Goal: Task Accomplishment & Management: Manage account settings

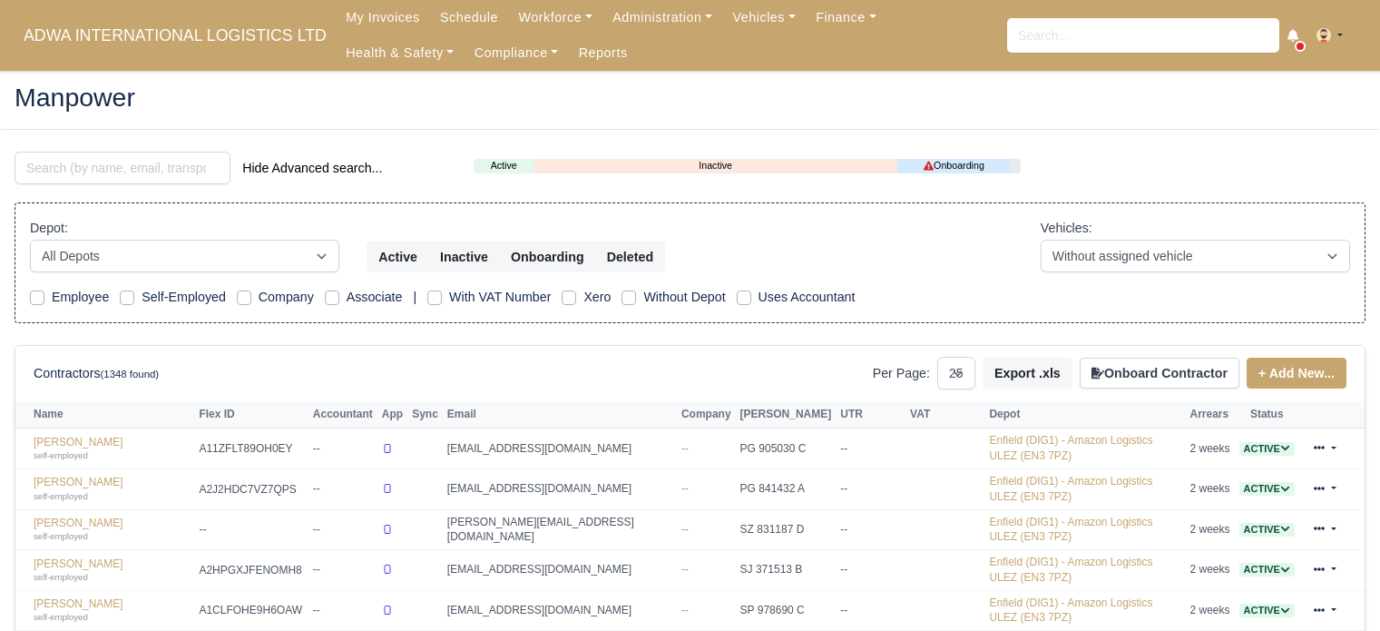
select select "25"
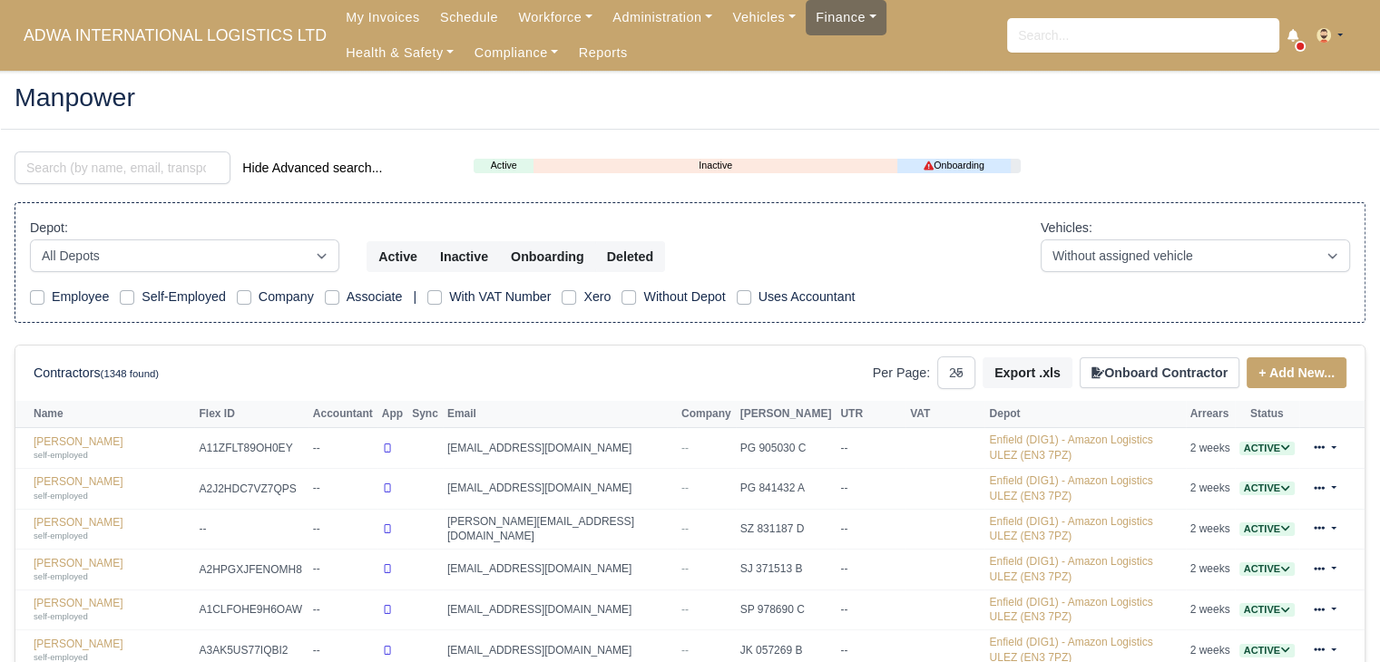
click at [837, 23] on link "Finance" at bounding box center [846, 17] width 81 height 35
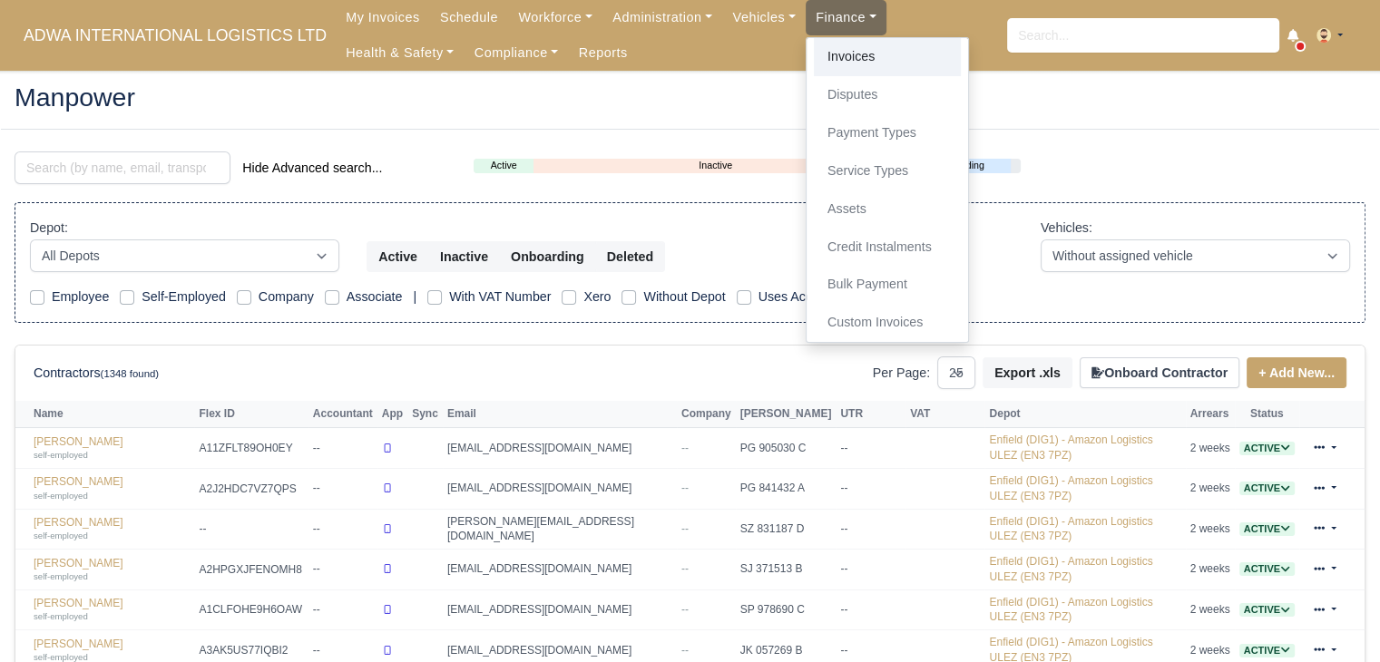
click at [831, 60] on link "Invoices" at bounding box center [887, 57] width 147 height 38
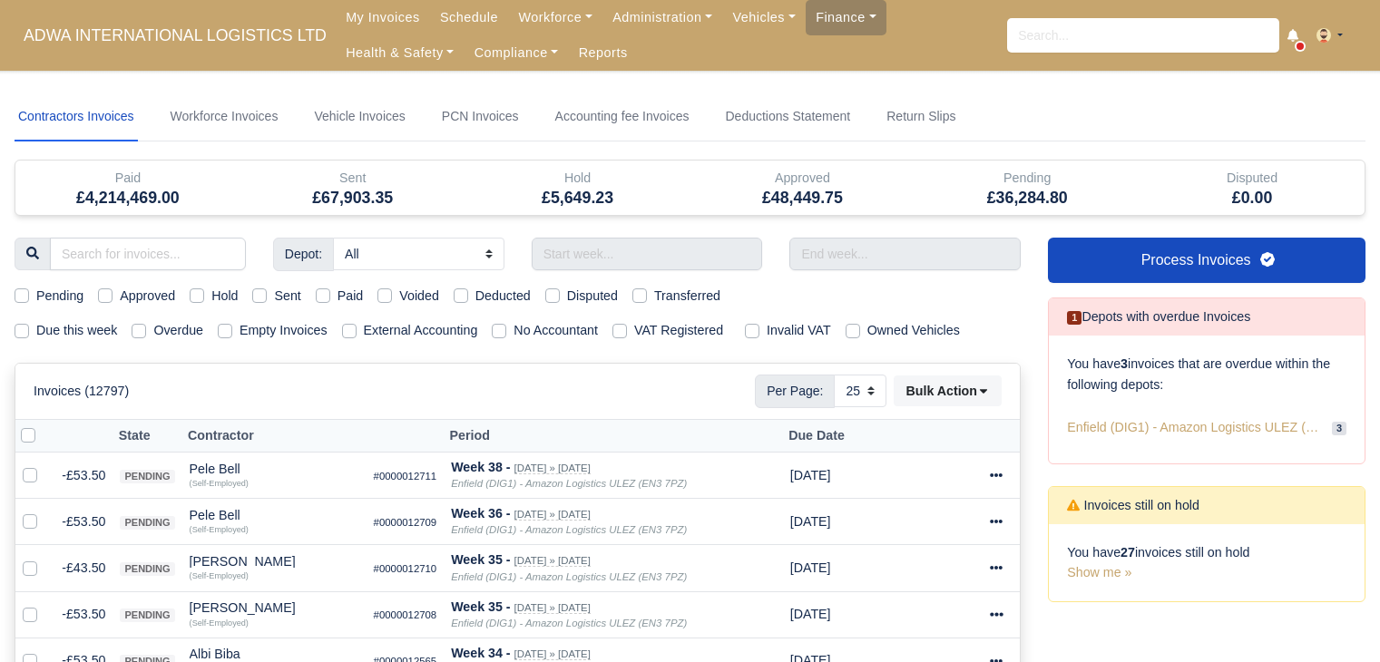
select select "25"
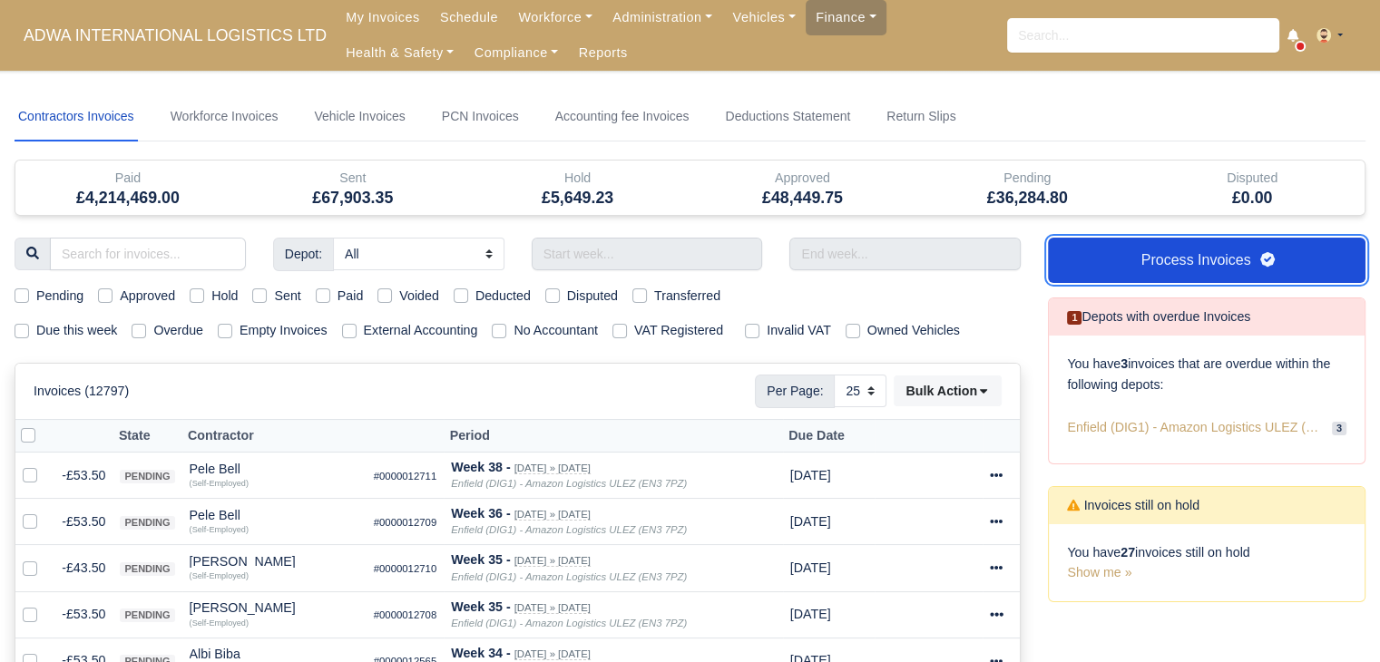
click at [1187, 248] on link "Process Invoices" at bounding box center [1207, 260] width 318 height 45
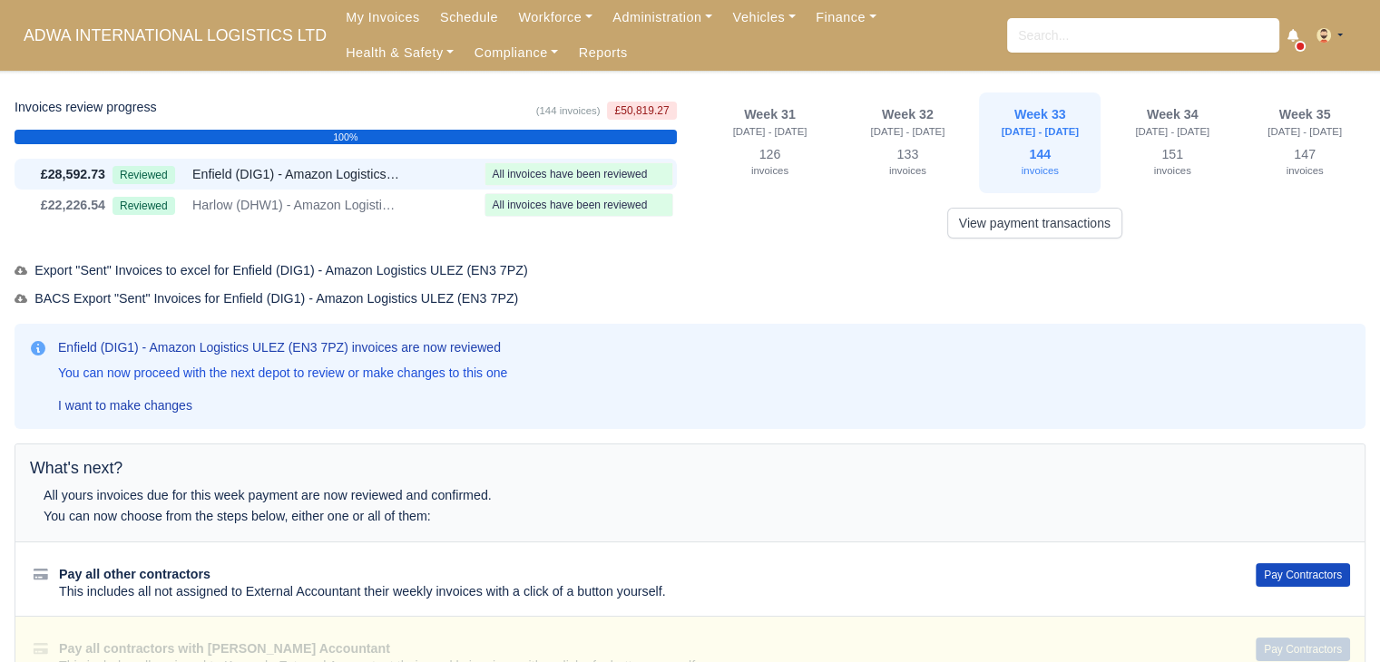
click at [1337, 486] on div "What's next? All yours invoices due for this week payment are now reviewed and …" at bounding box center [689, 493] width 1349 height 97
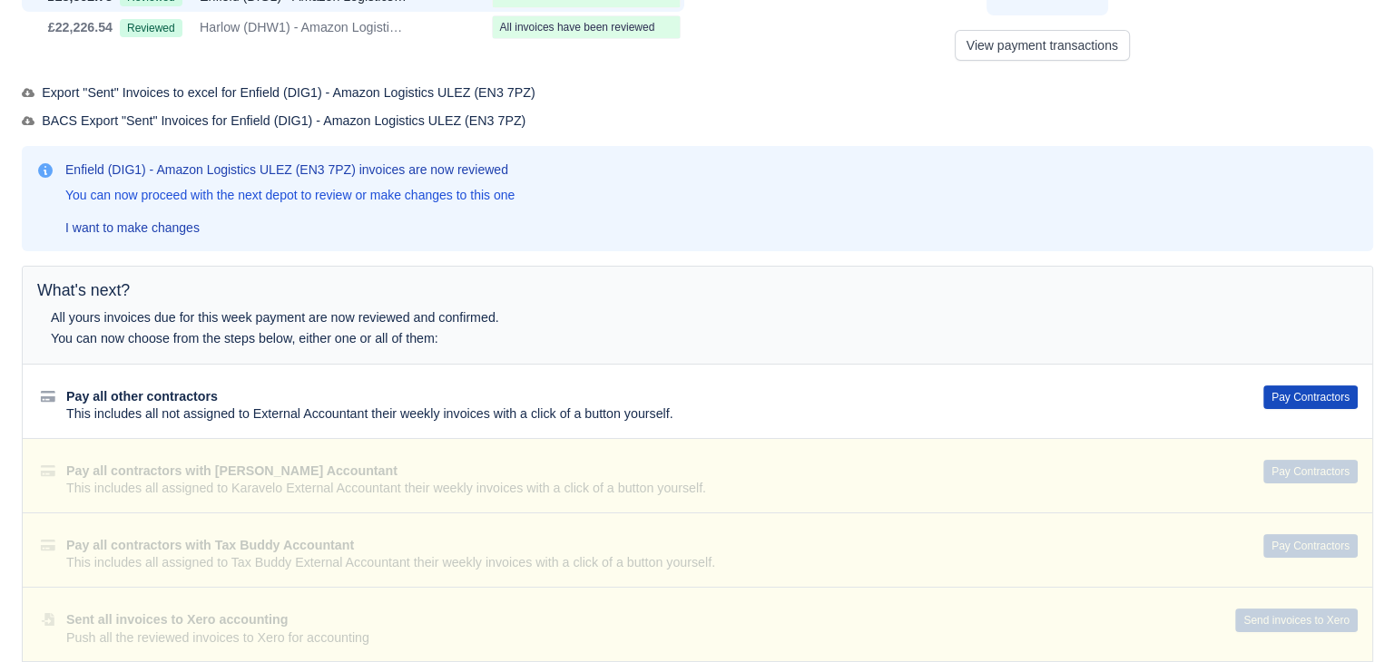
scroll to position [272, 0]
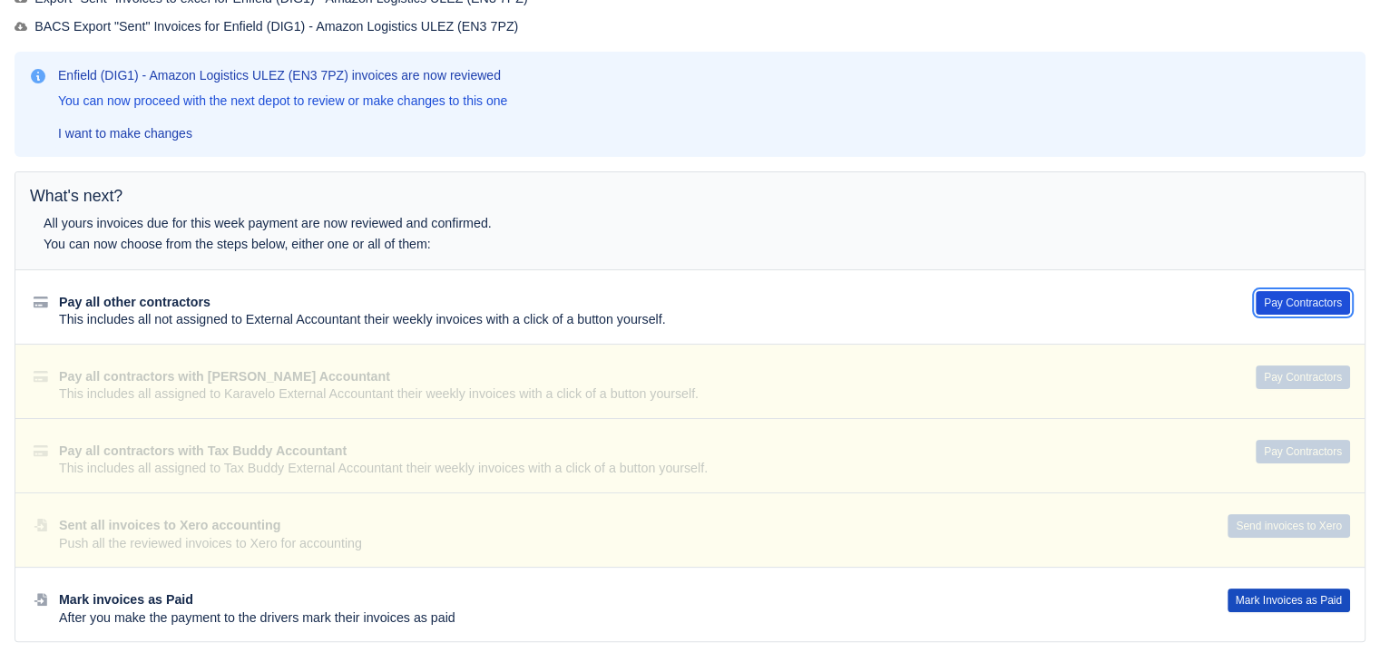
click at [1310, 306] on button "Pay Contractors" at bounding box center [1303, 303] width 94 height 24
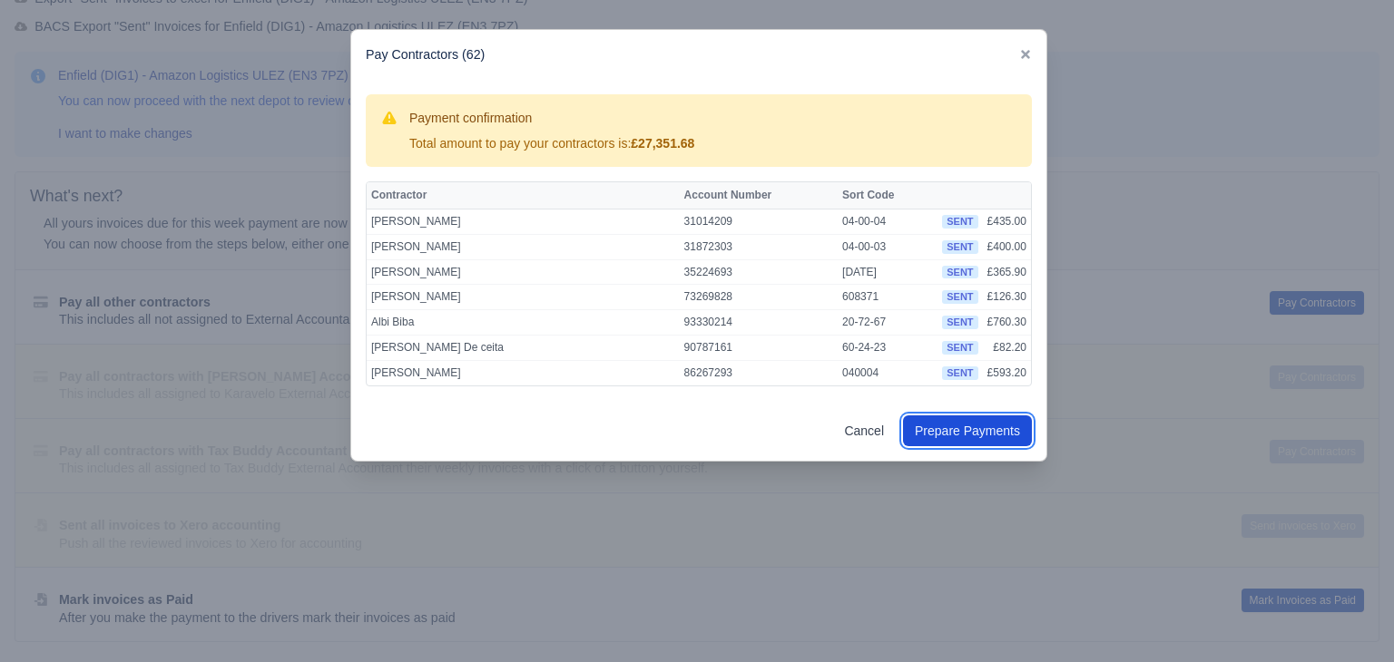
click at [961, 435] on button "Prepare Payments" at bounding box center [967, 431] width 129 height 31
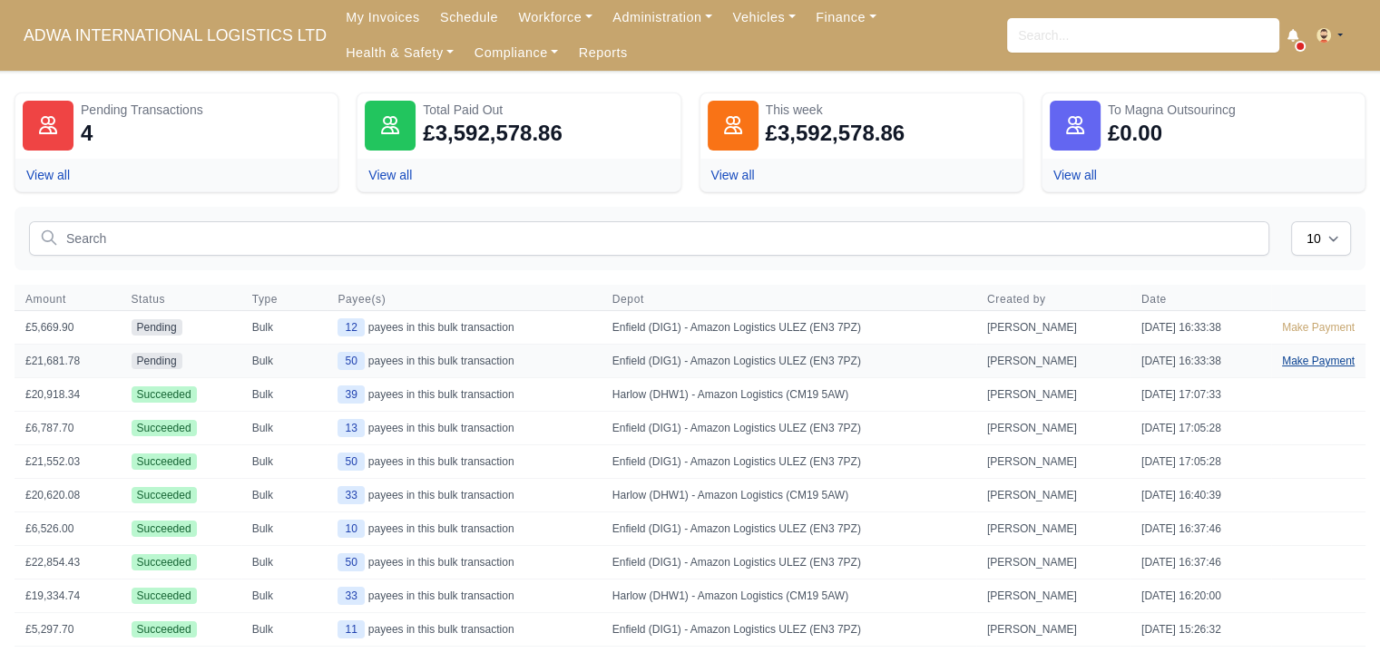
click at [1297, 364] on link "Make Payment" at bounding box center [1318, 361] width 94 height 33
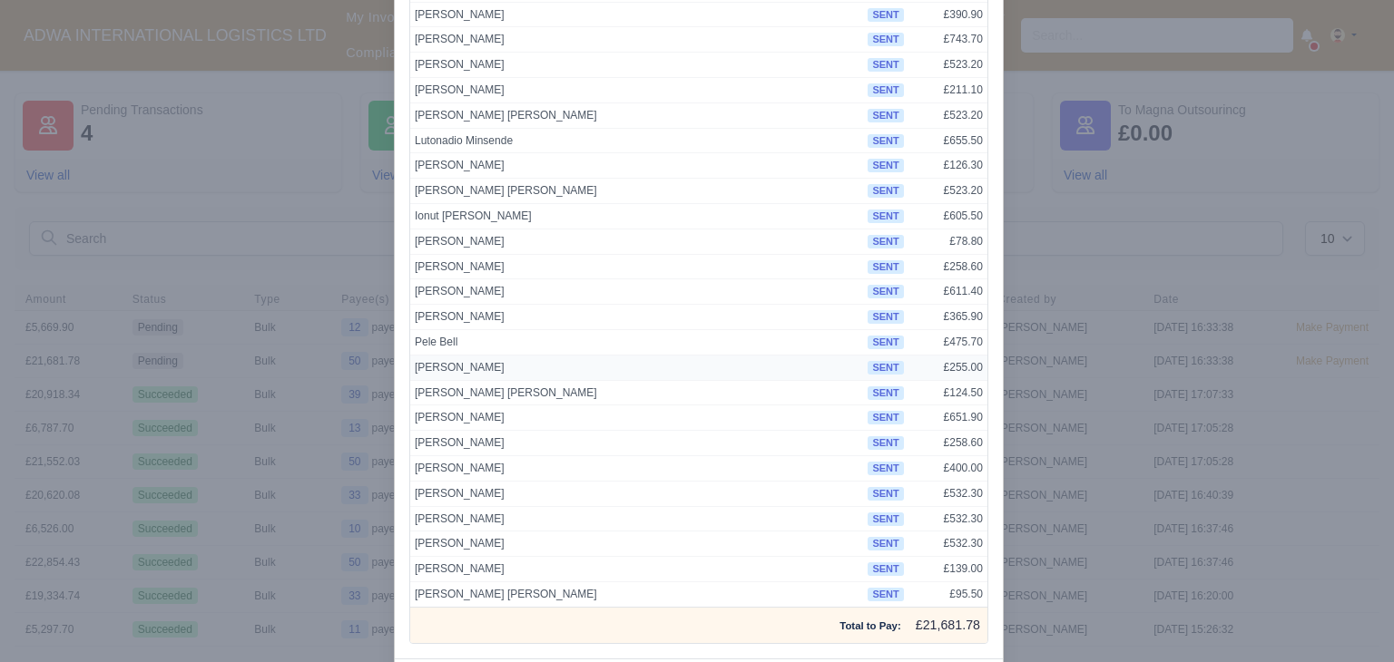
scroll to position [940, 0]
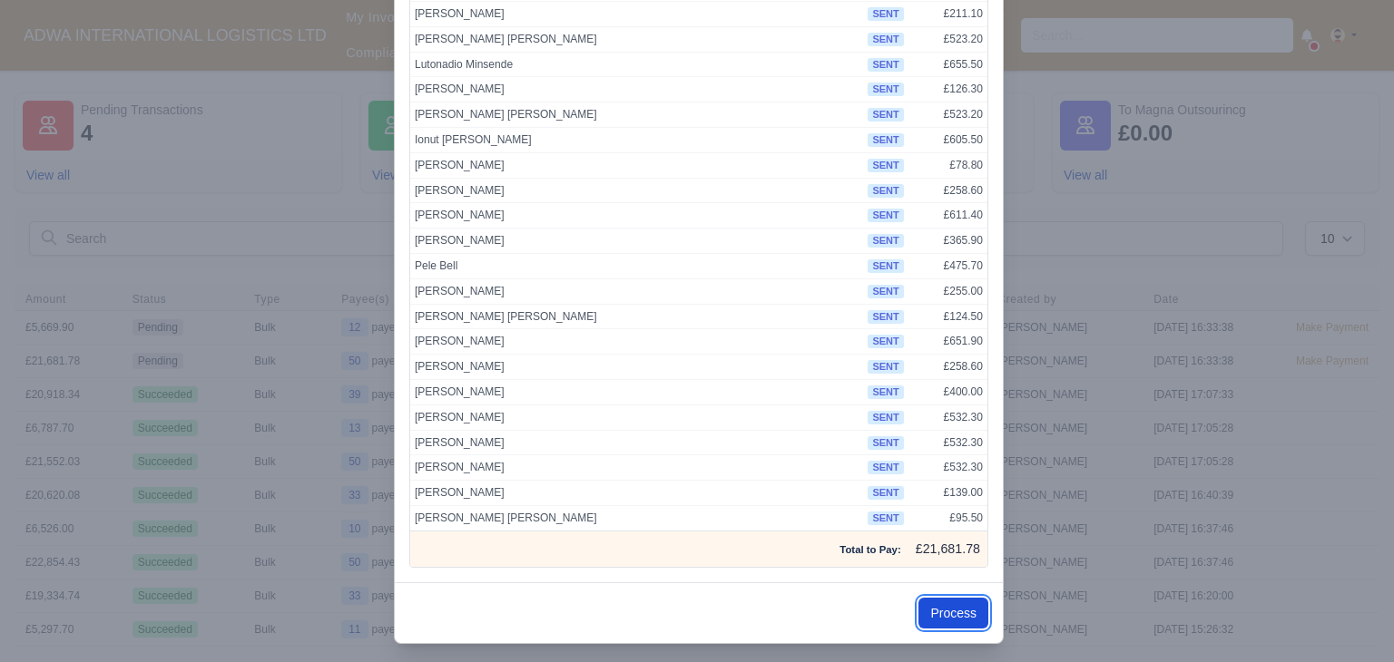
click at [935, 598] on button "Process" at bounding box center [953, 613] width 70 height 31
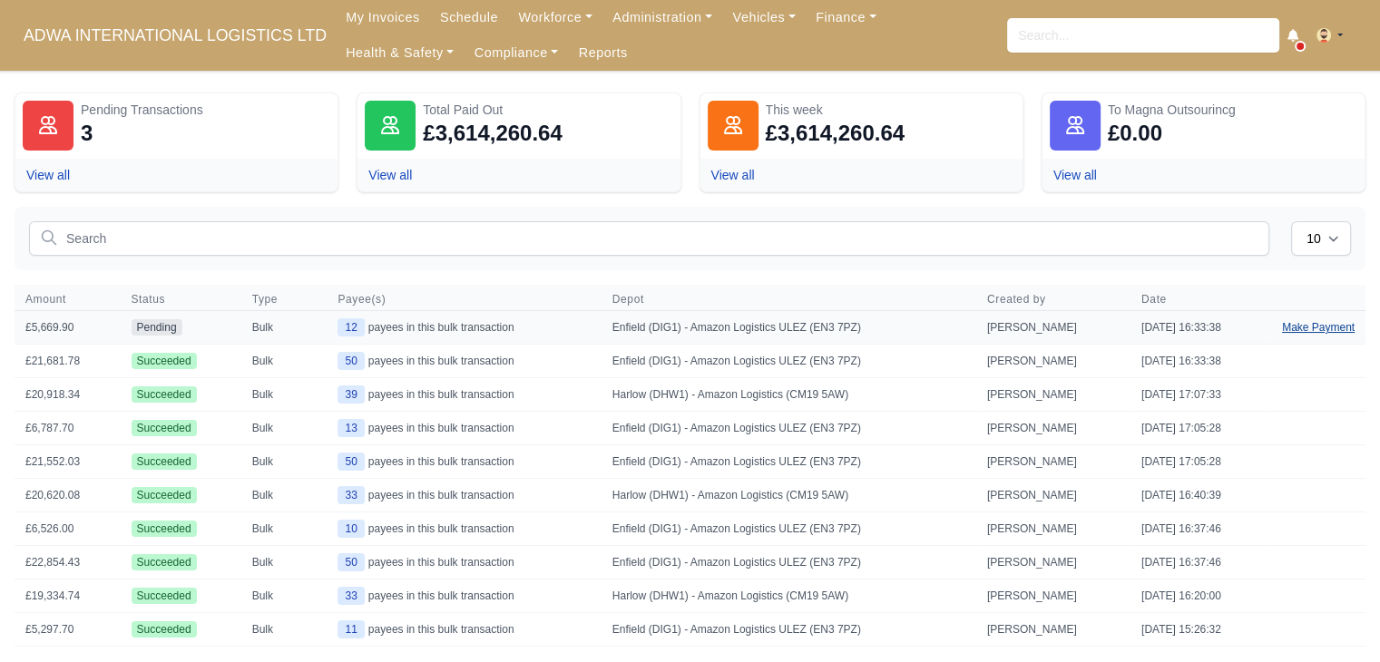
click at [1292, 331] on link "Make Payment" at bounding box center [1318, 327] width 94 height 33
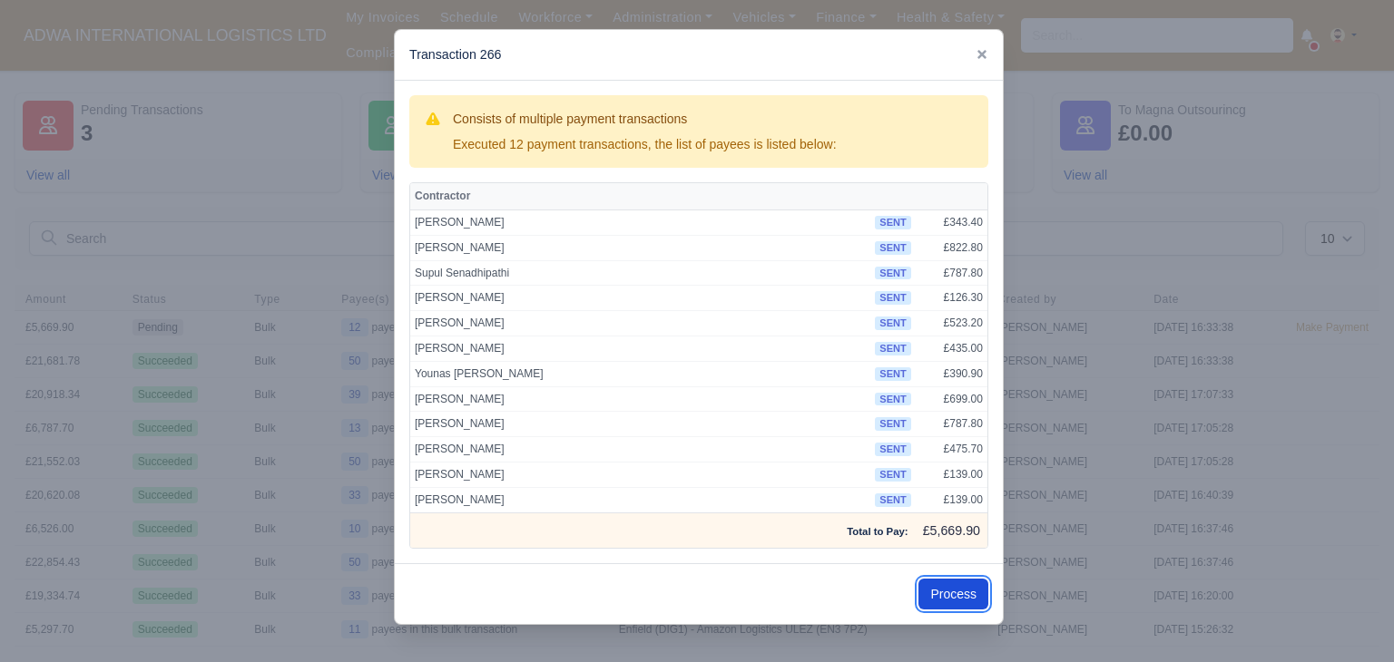
click at [968, 596] on button "Process" at bounding box center [953, 594] width 70 height 31
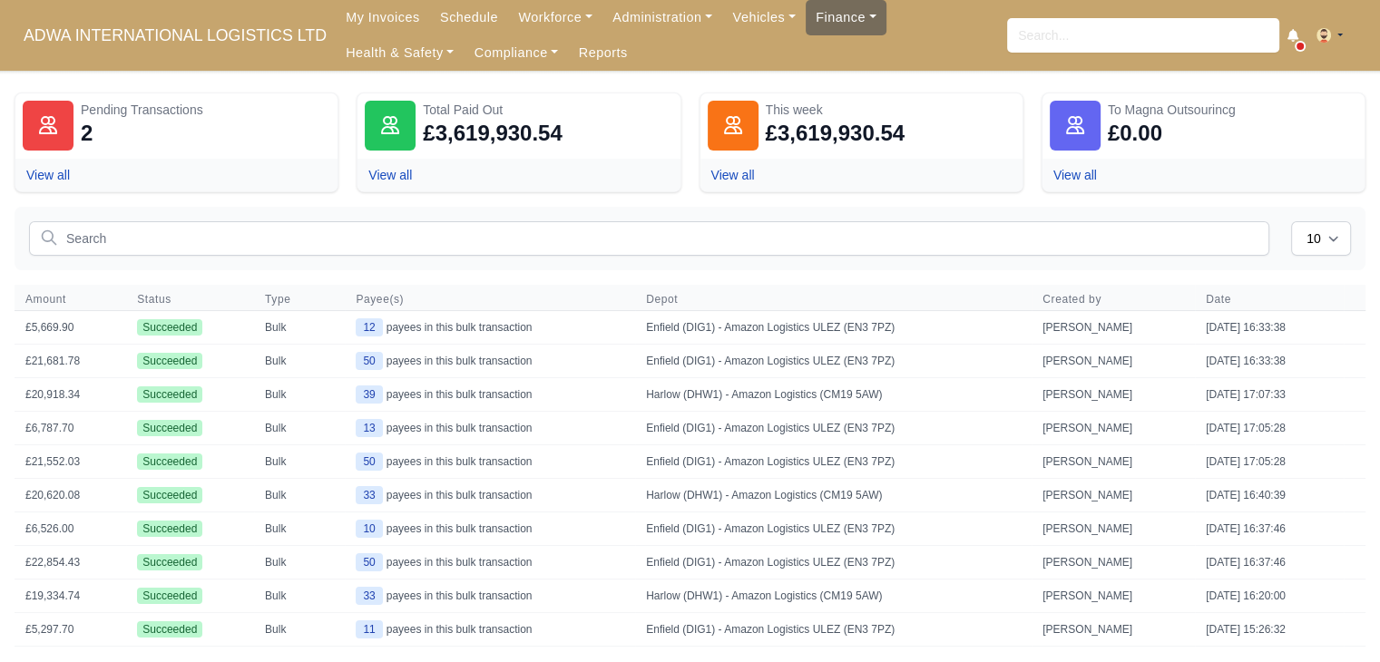
click at [809, 31] on link "Finance" at bounding box center [846, 17] width 81 height 35
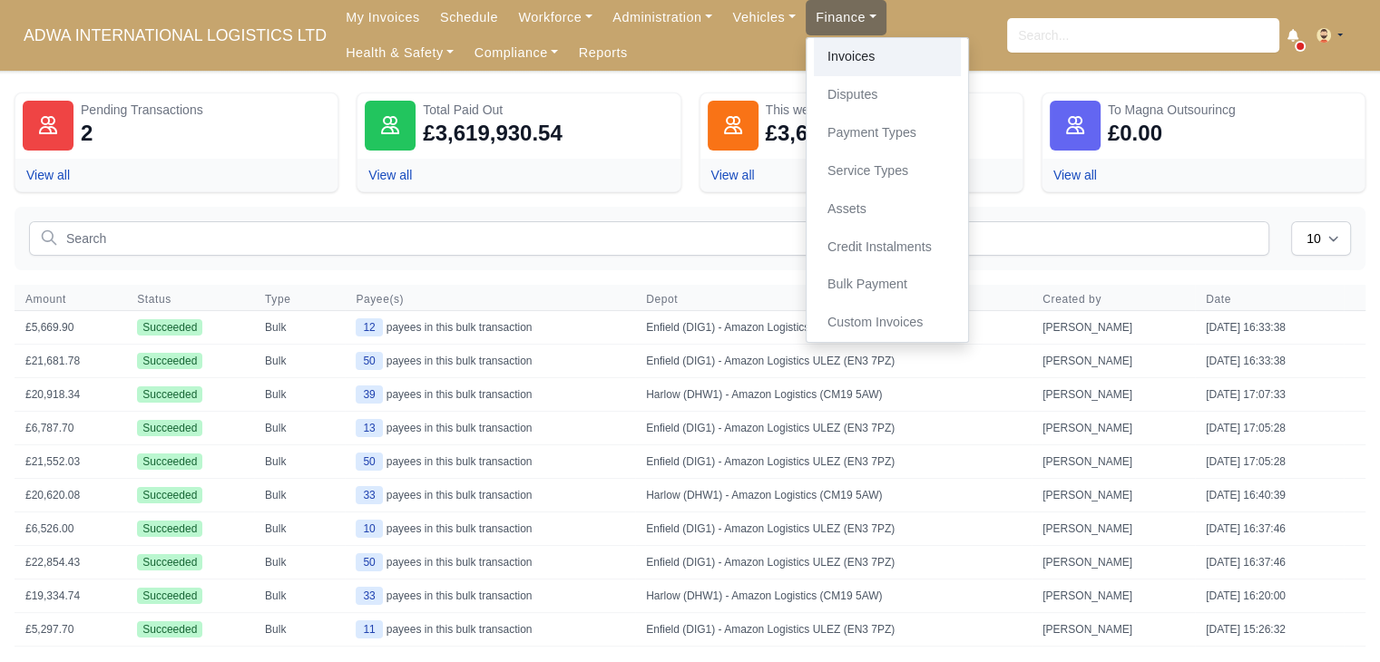
click at [852, 55] on link "Invoices" at bounding box center [887, 57] width 147 height 38
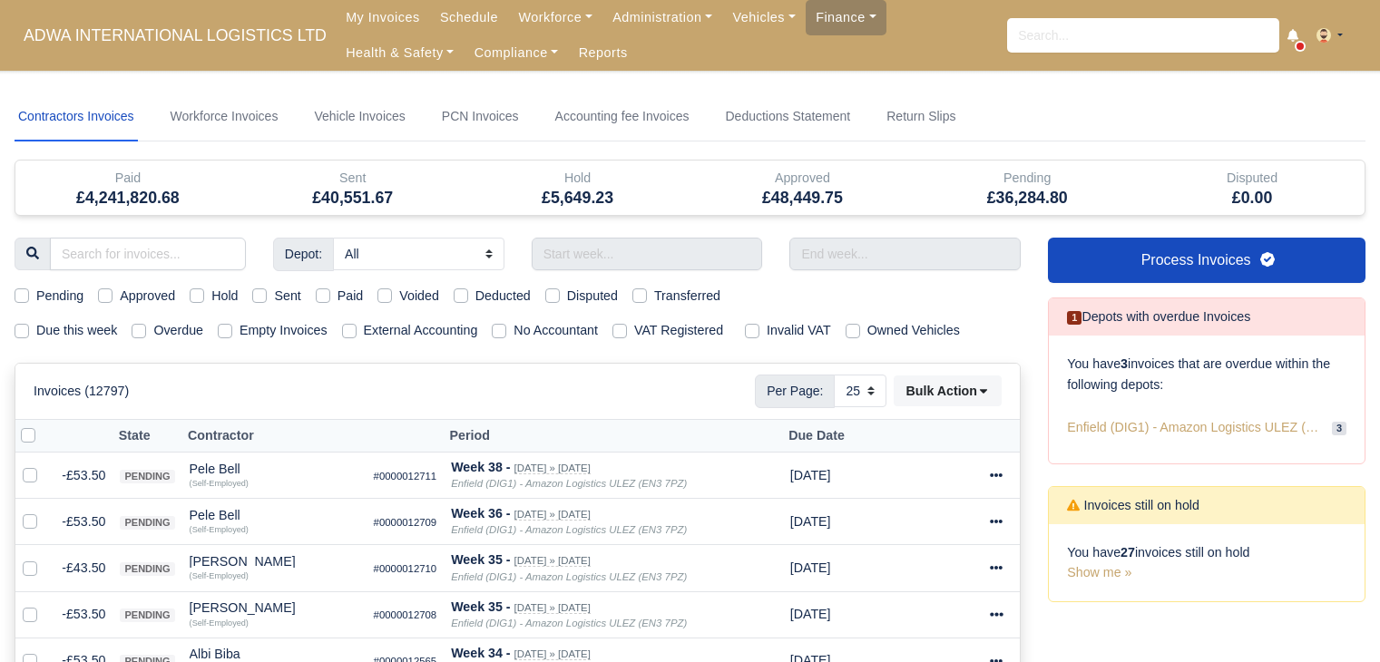
select select "25"
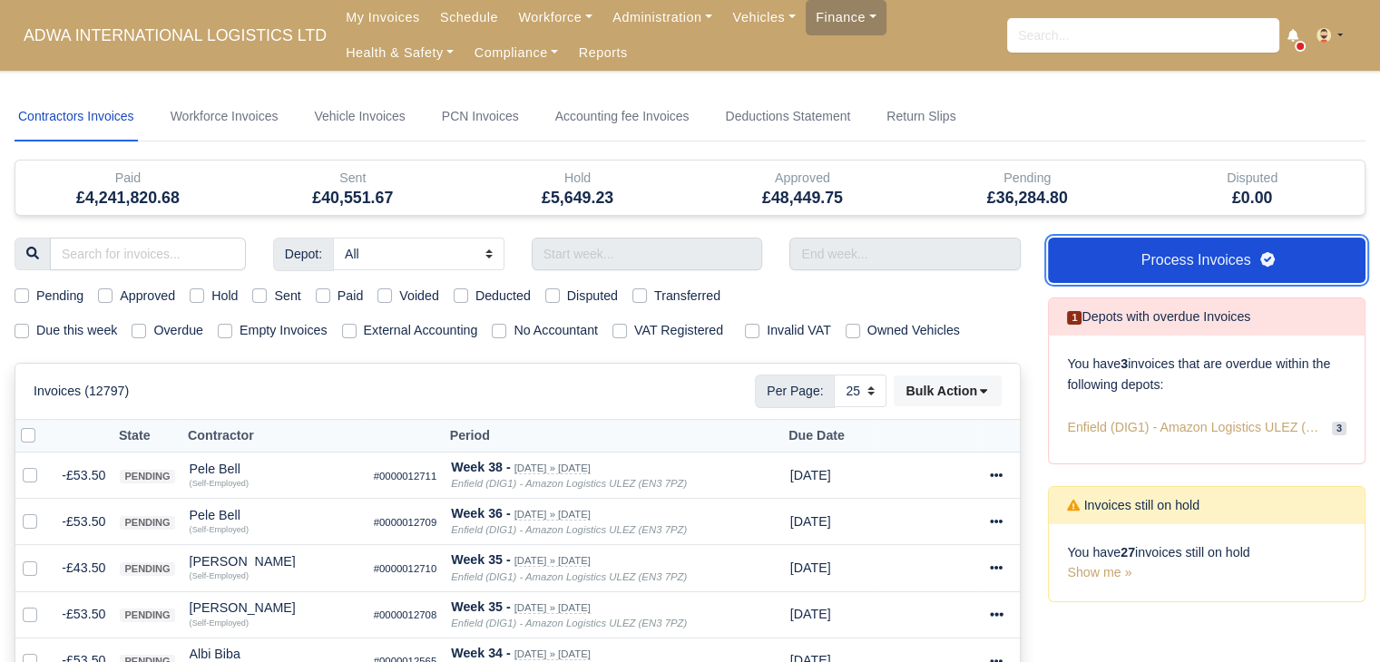
click at [1247, 270] on link "Process Invoices" at bounding box center [1207, 260] width 318 height 45
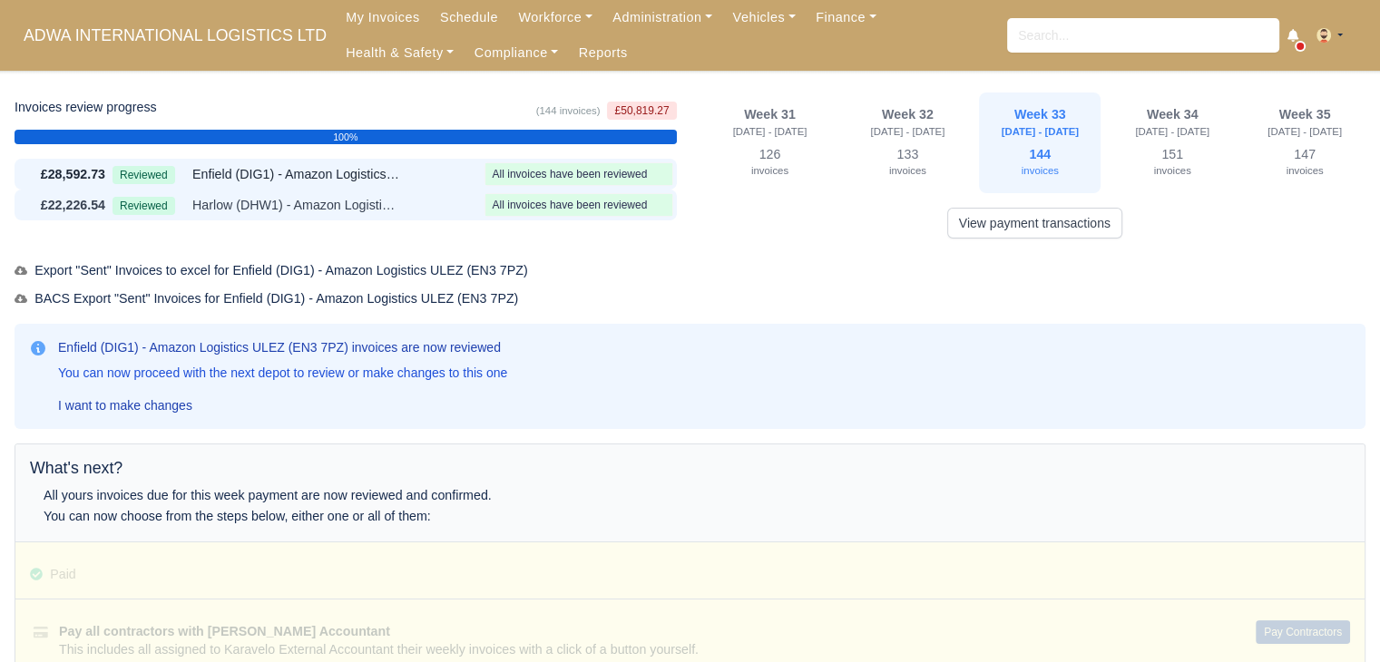
click at [359, 197] on span "Harlow (DHW1) - Amazon Logistics (CM19 5AW)" at bounding box center [296, 205] width 209 height 21
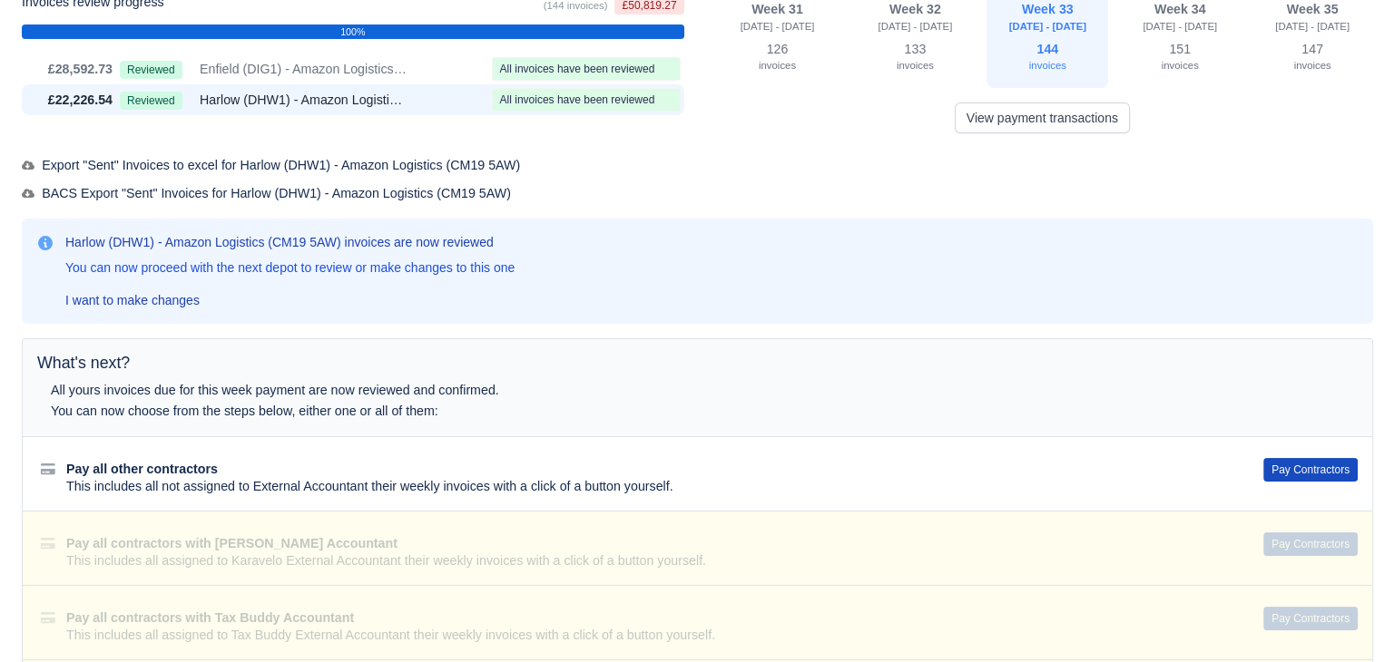
scroll to position [181, 0]
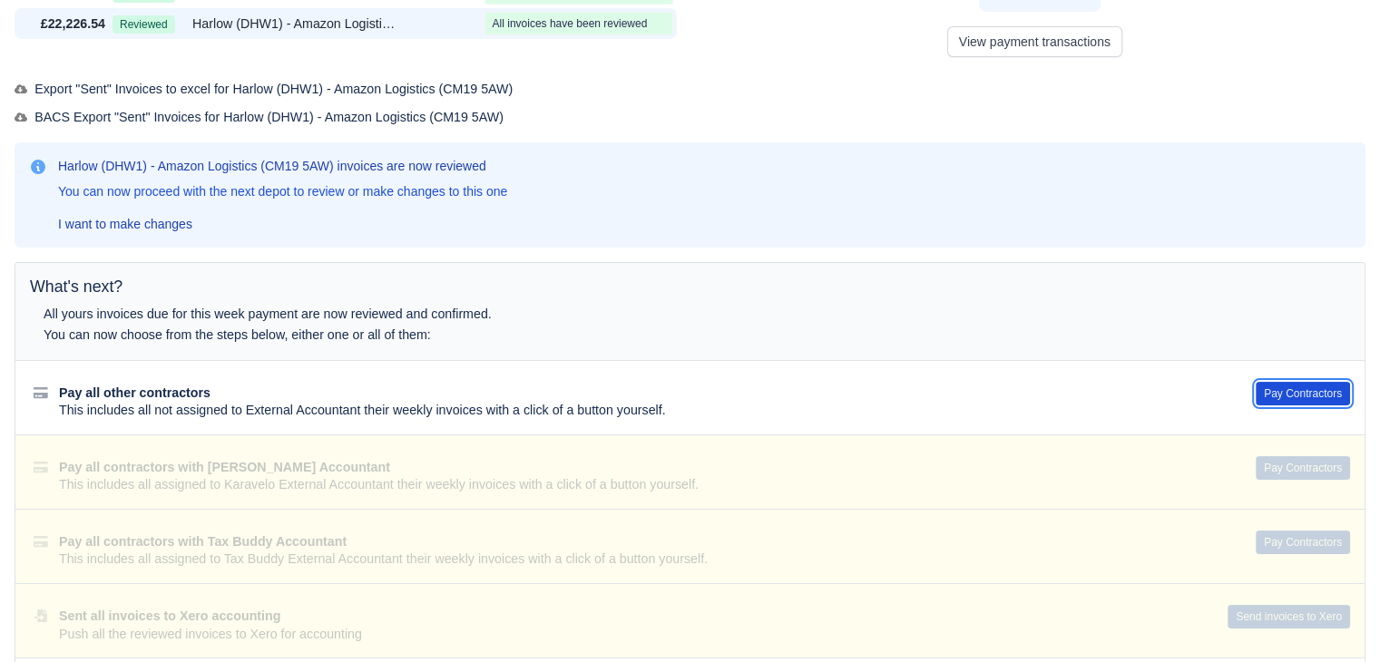
click at [1296, 392] on button "Pay Contractors" at bounding box center [1303, 394] width 94 height 24
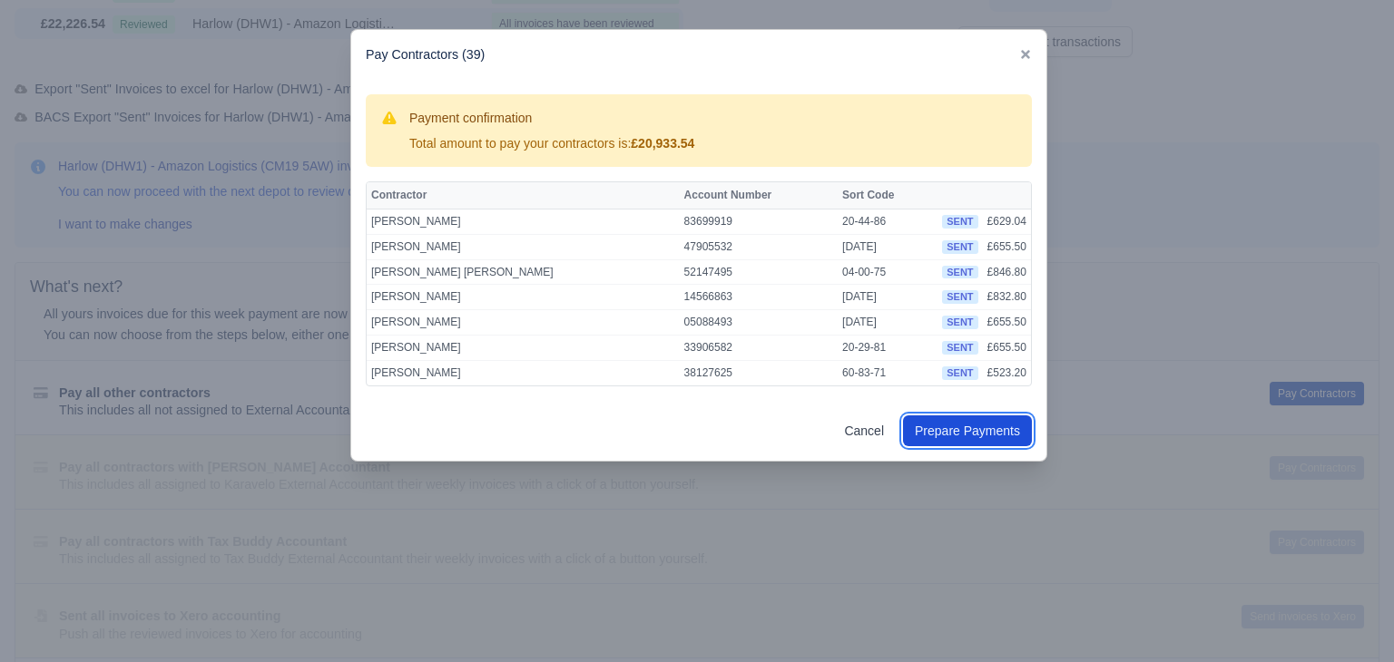
click at [1006, 439] on button "Prepare Payments" at bounding box center [967, 431] width 129 height 31
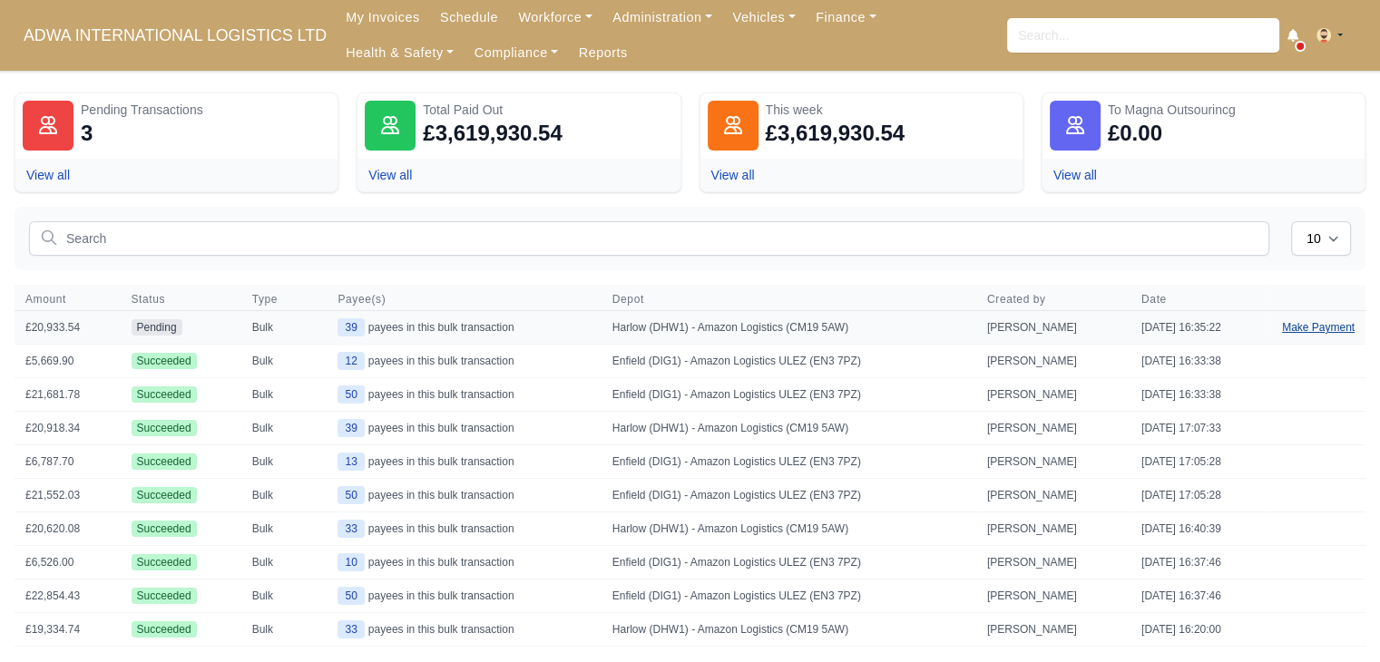
click at [1331, 331] on link "Make Payment" at bounding box center [1318, 327] width 94 height 33
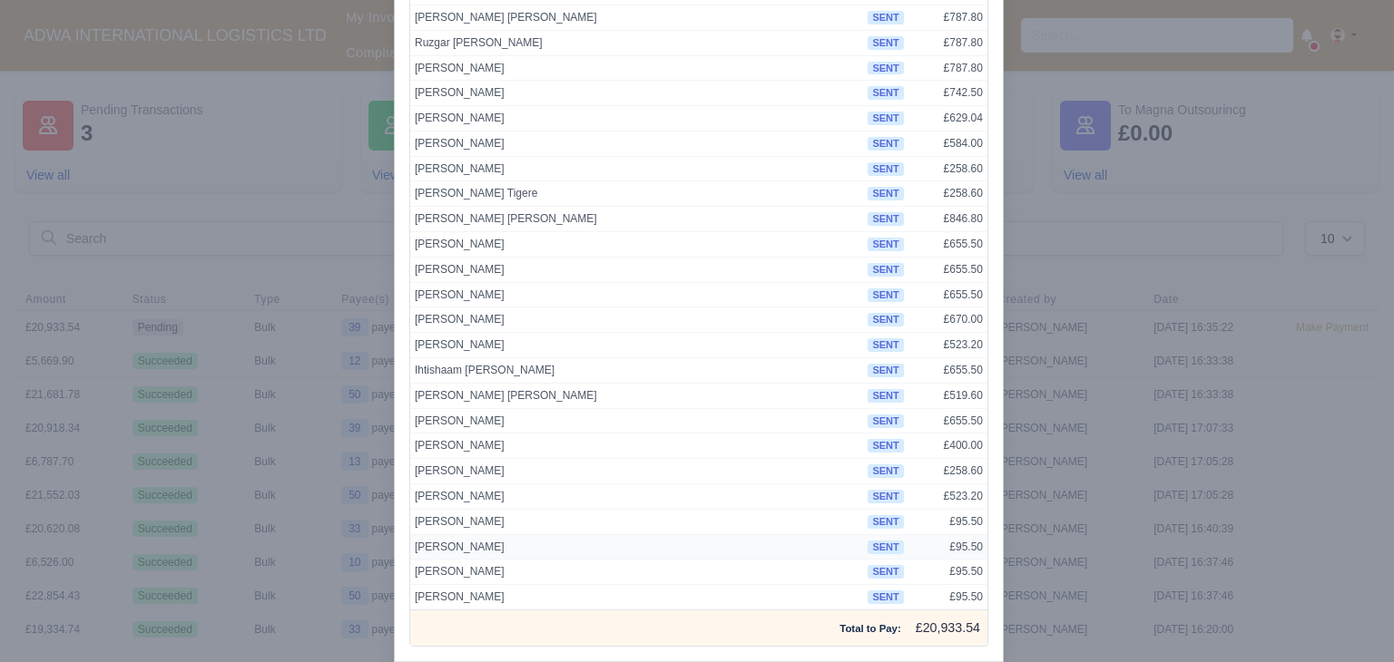
scroll to position [664, 0]
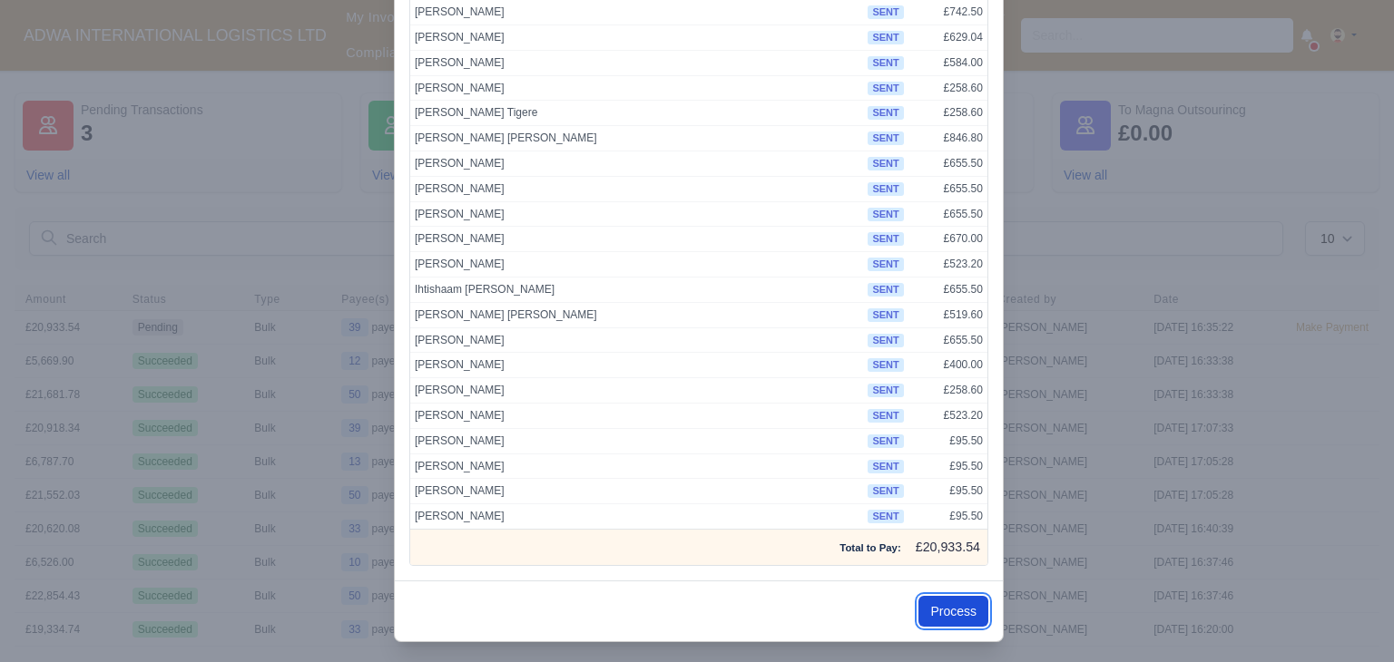
click at [968, 603] on button "Process" at bounding box center [953, 611] width 70 height 31
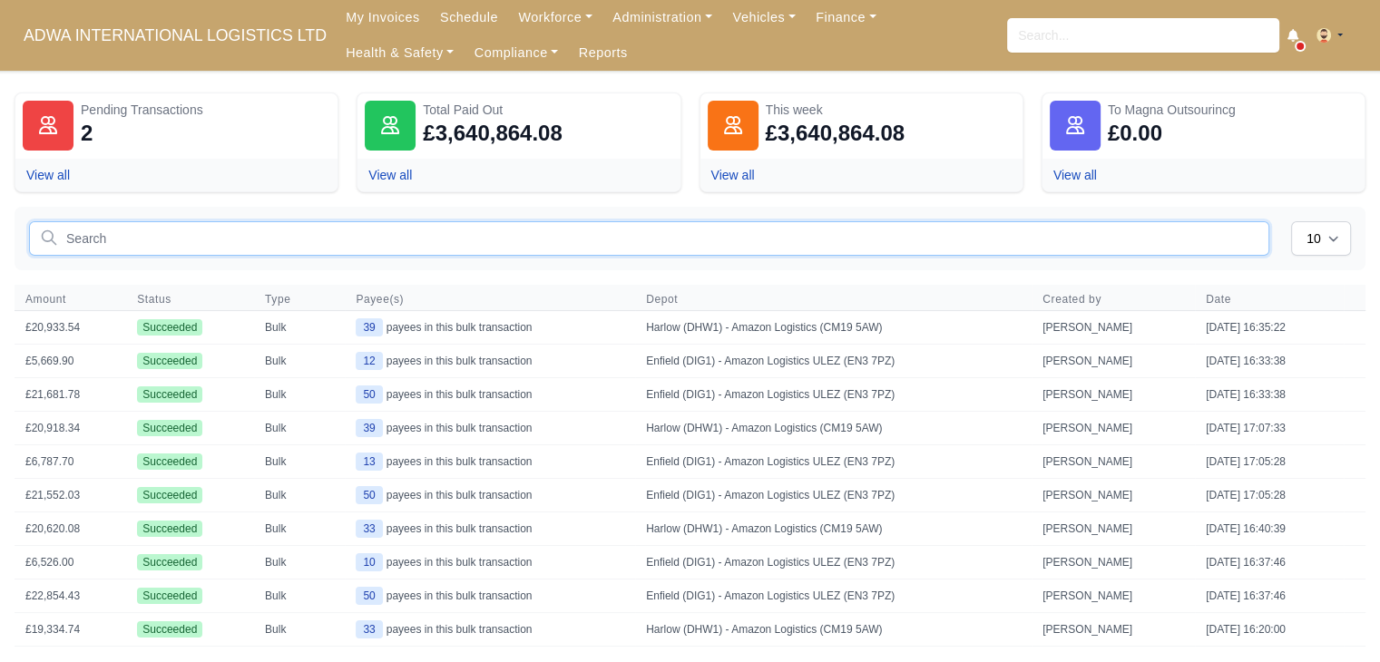
click at [935, 235] on input "text" at bounding box center [649, 238] width 1241 height 34
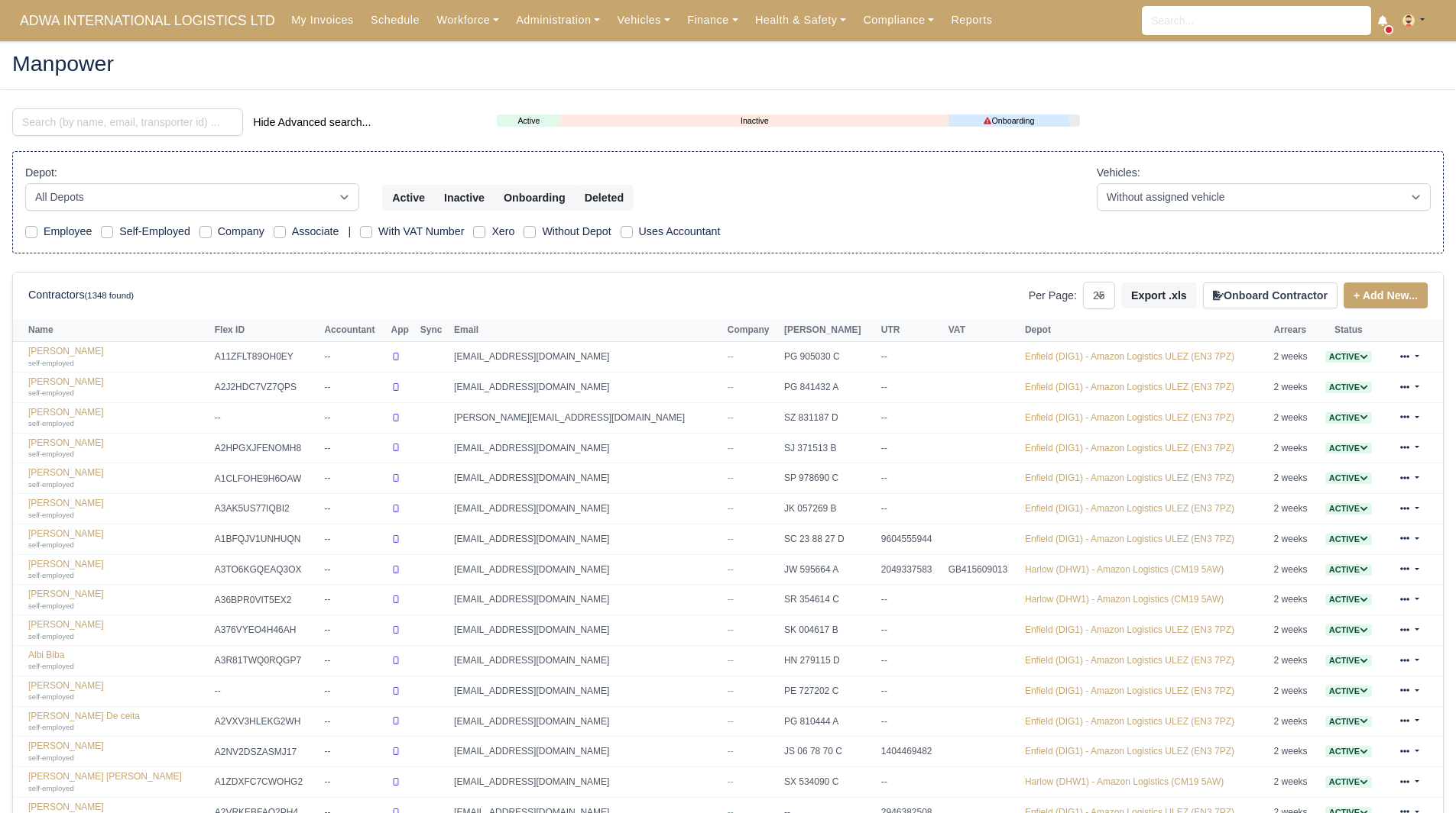
select select "25"
click at [700, 33] on link "Finance" at bounding box center [712, 19] width 68 height 29
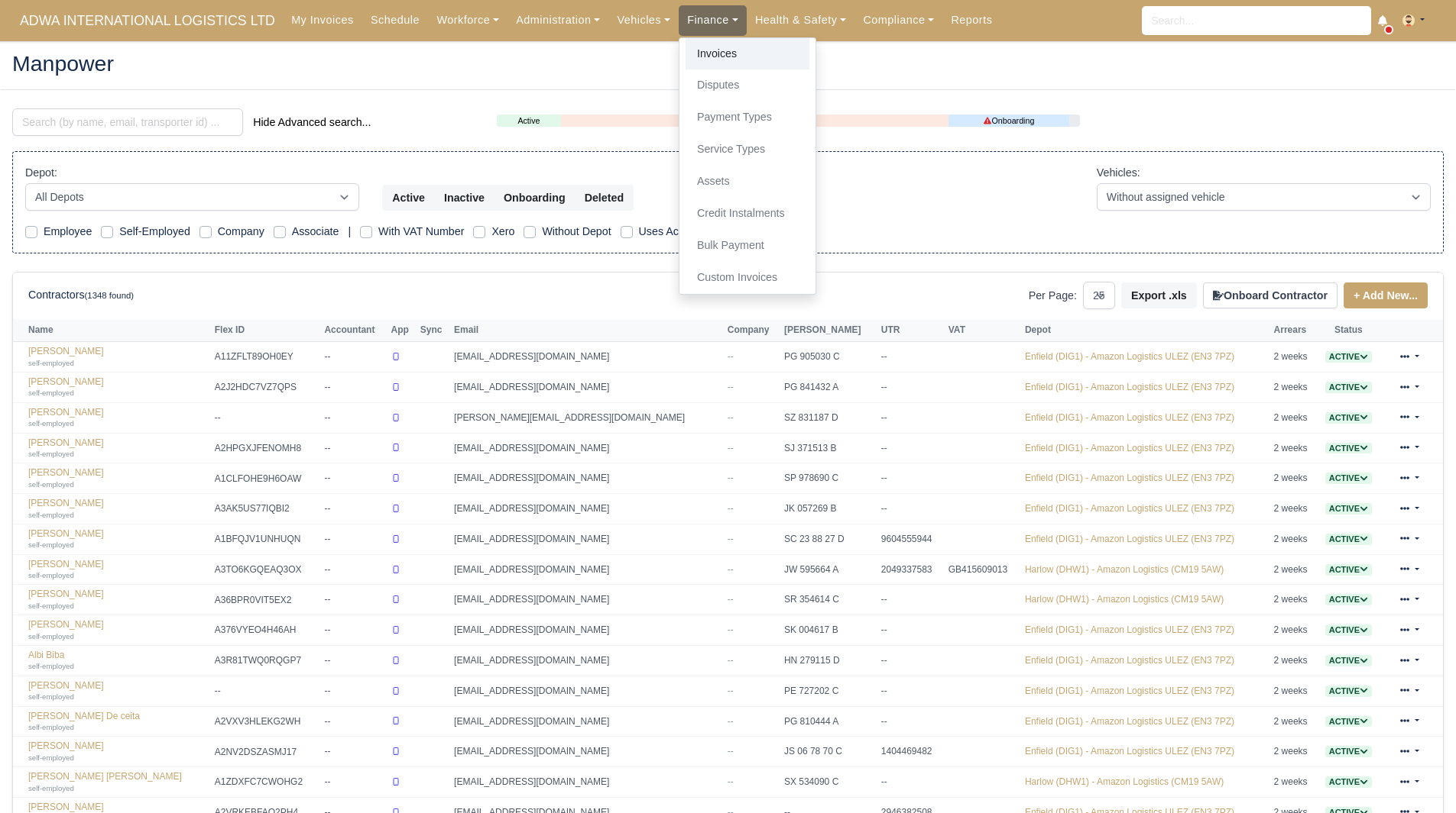
click at [703, 56] on link "Invoices" at bounding box center [747, 54] width 124 height 32
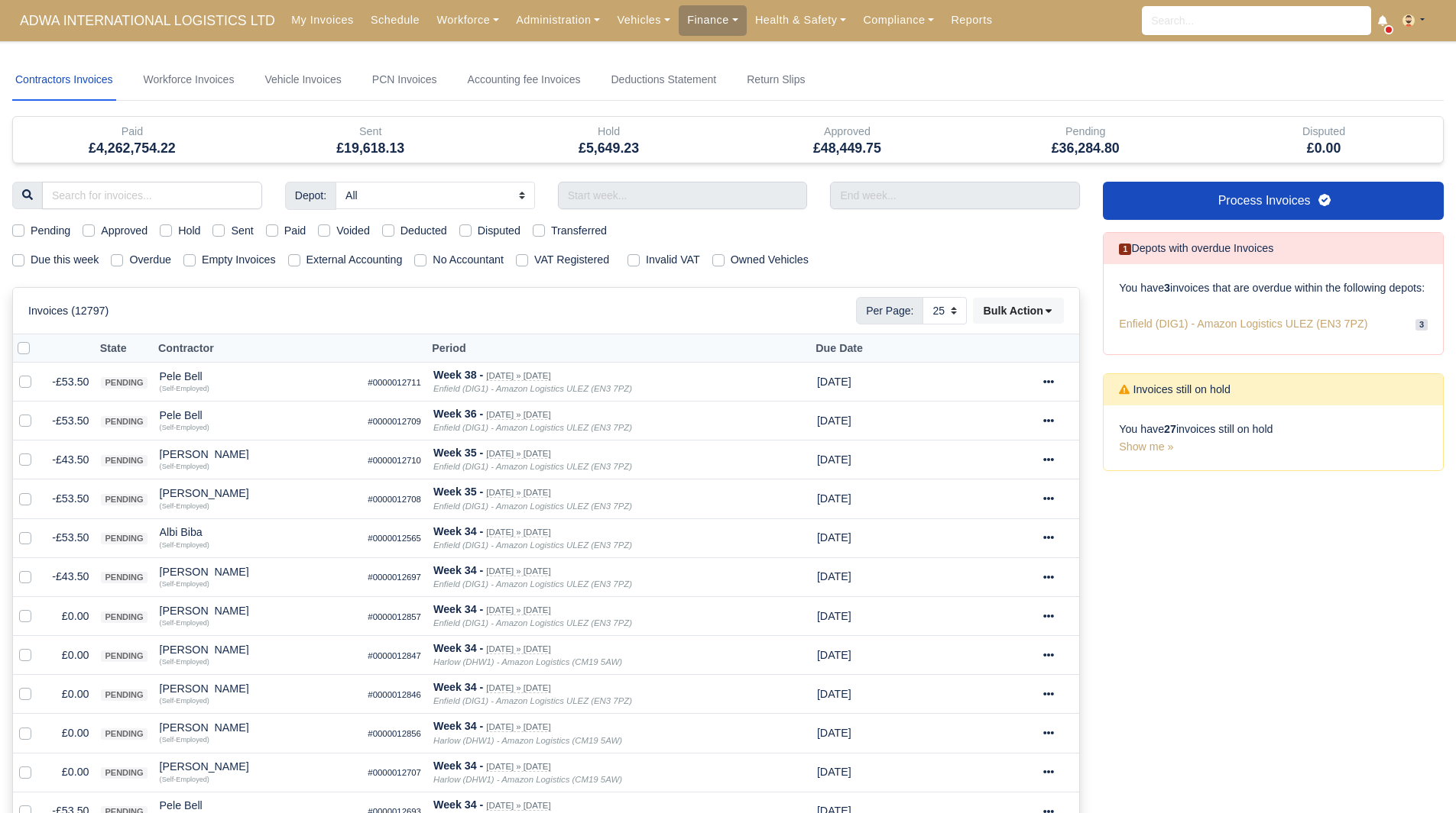
select select "25"
click at [178, 233] on label "Hold" at bounding box center [189, 231] width 22 height 18
click at [166, 233] on input "Hold" at bounding box center [166, 228] width 13 height 13
checkbox input "true"
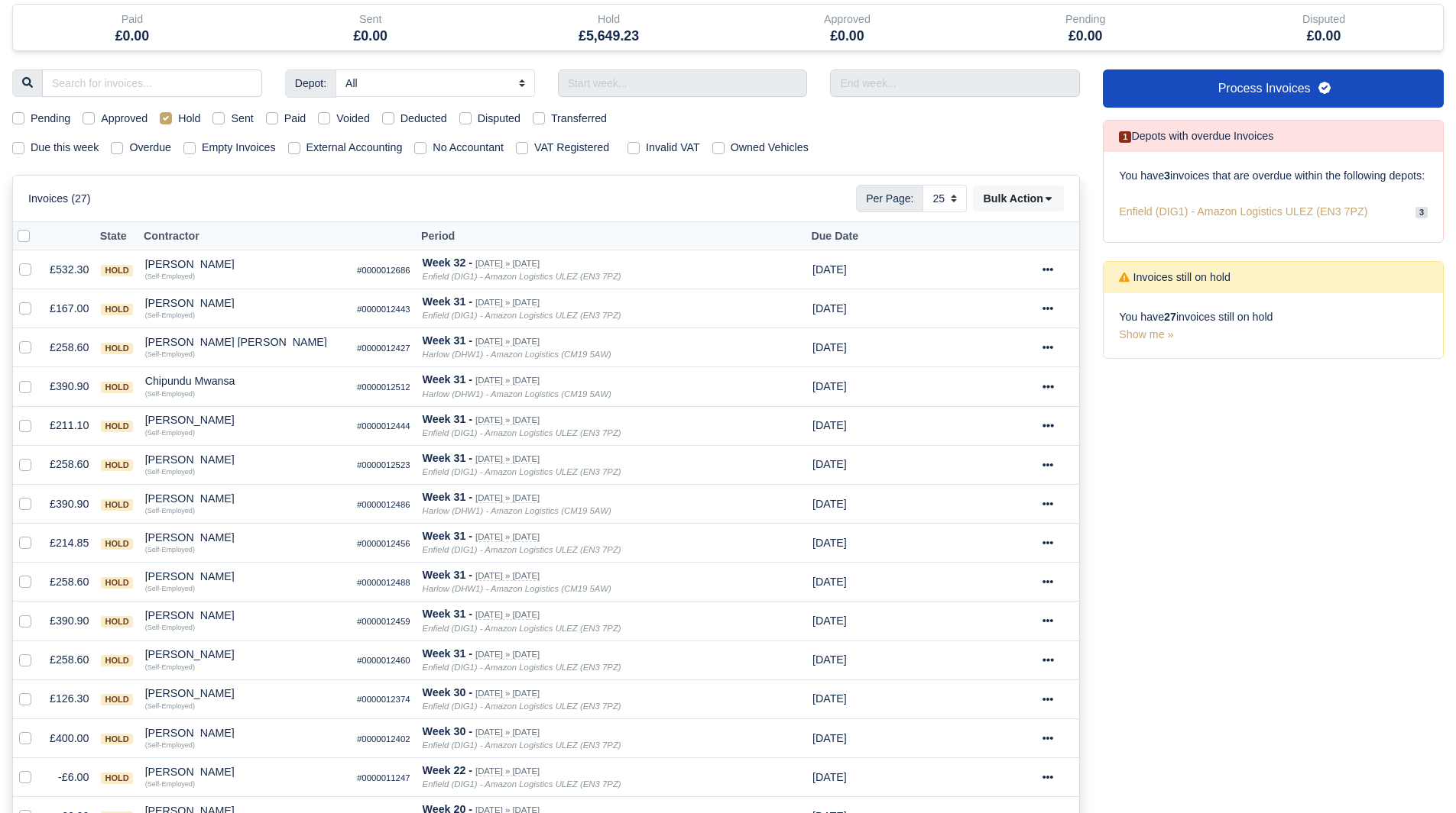
scroll to position [189, 0]
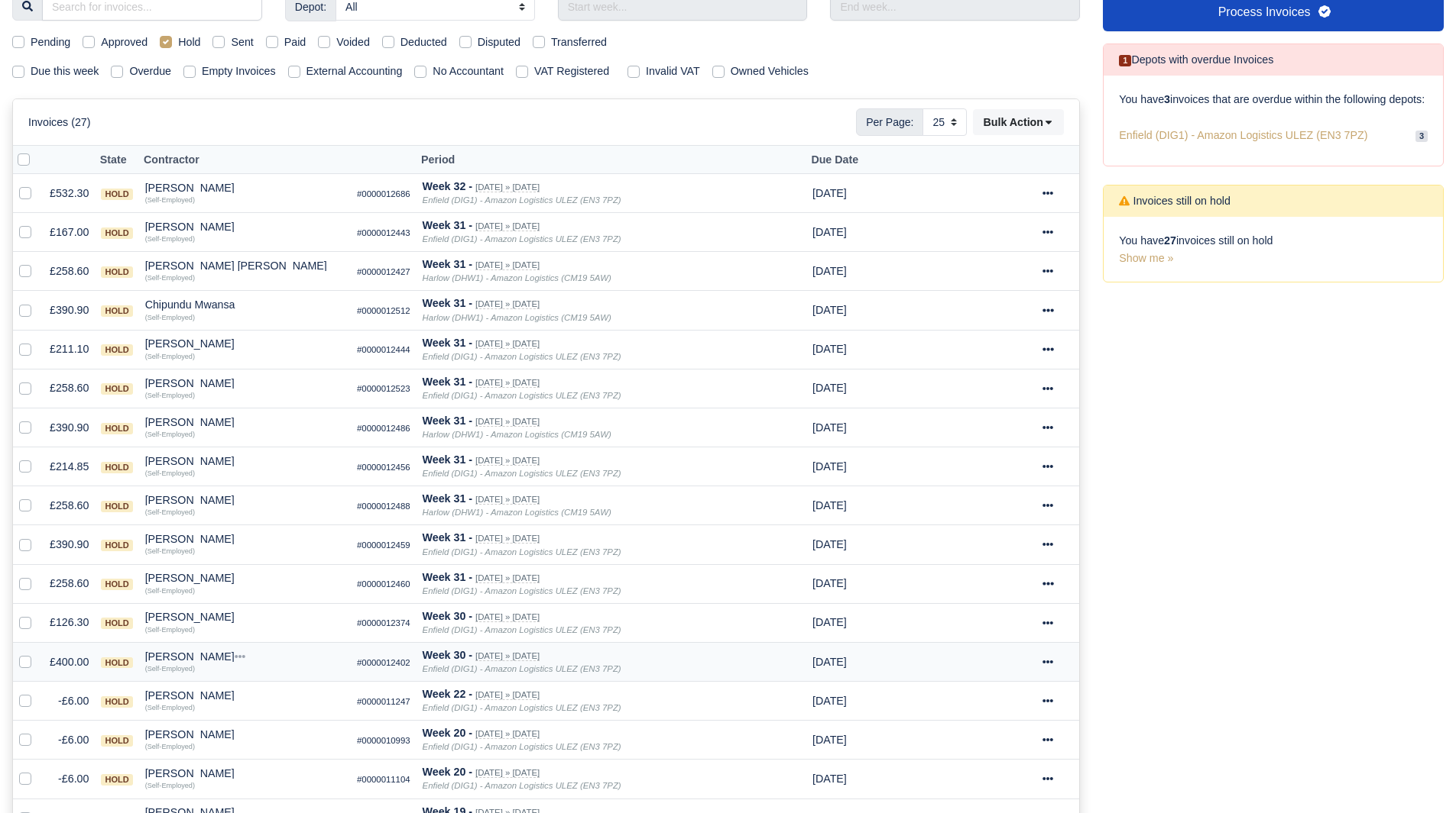
click at [191, 656] on div "[PERSON_NAME]" at bounding box center [244, 656] width 200 height 11
click at [285, 694] on button "Other Invoices" at bounding box center [304, 700] width 198 height 23
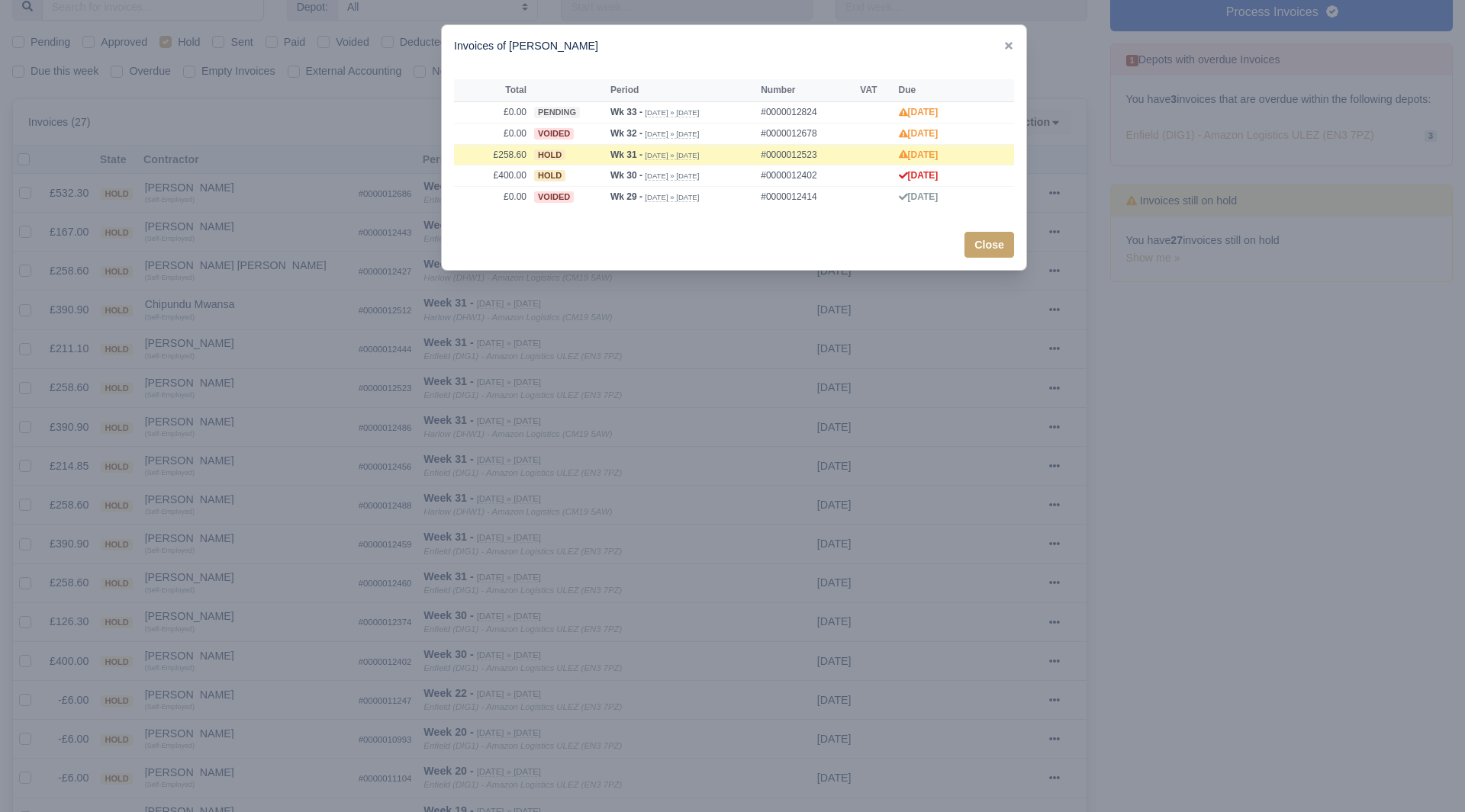
click at [285, 692] on div at bounding box center [732, 406] width 1465 height 812
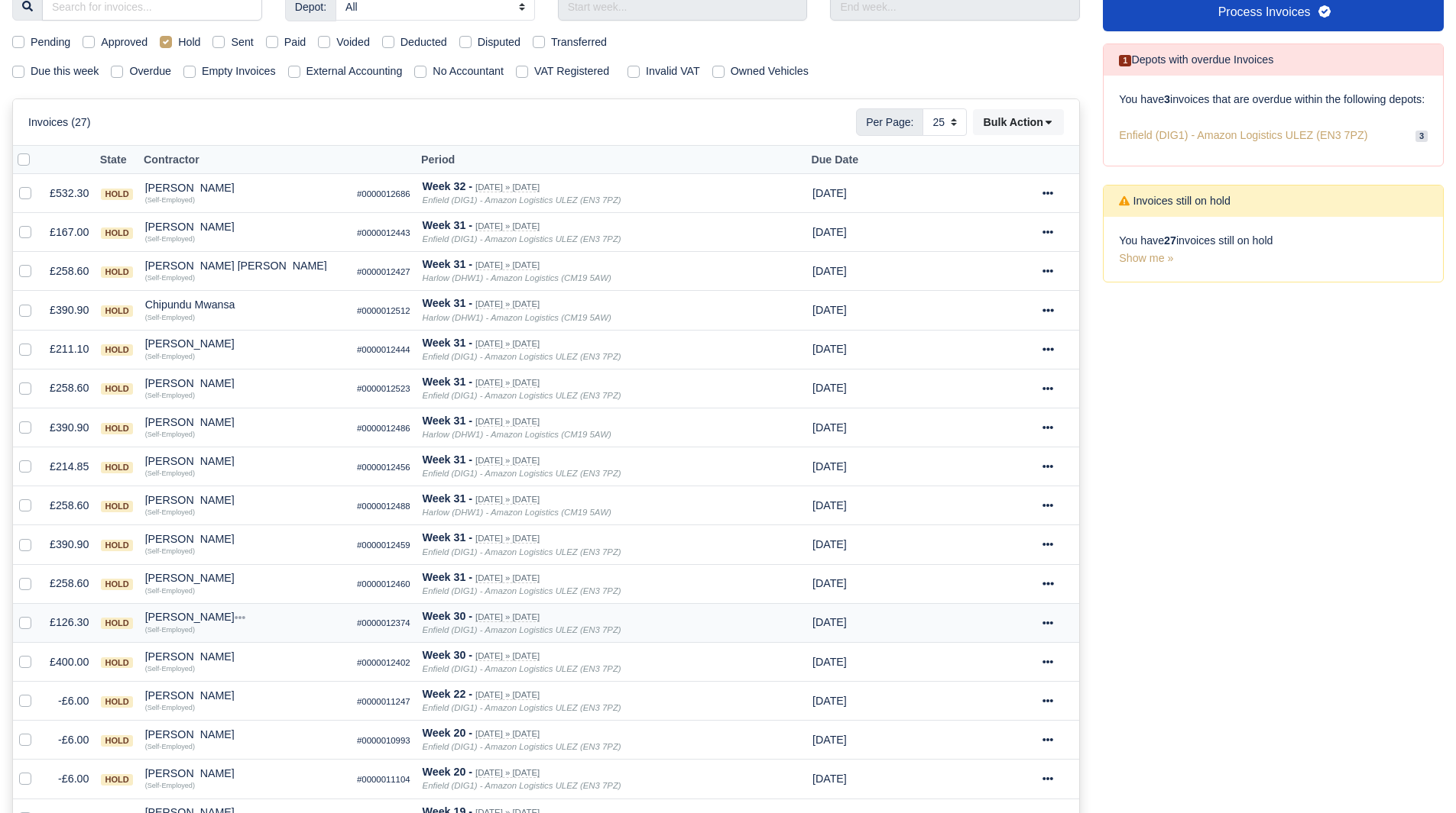
click at [186, 623] on div "[PERSON_NAME]" at bounding box center [244, 617] width 200 height 11
click at [237, 659] on button "Other Invoices" at bounding box center [304, 660] width 198 height 23
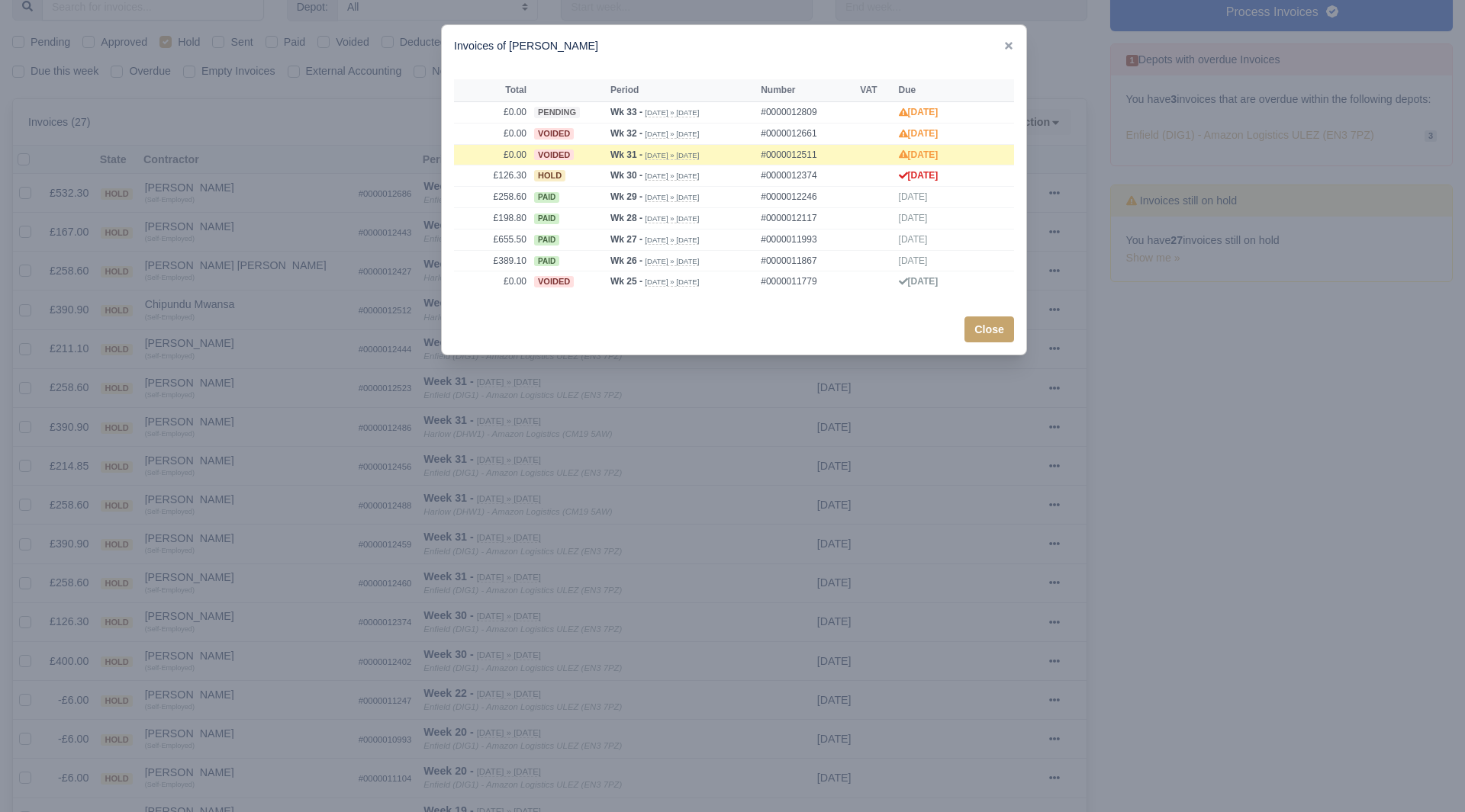
click at [237, 658] on div at bounding box center [732, 406] width 1465 height 812
